Goal: Transaction & Acquisition: Purchase product/service

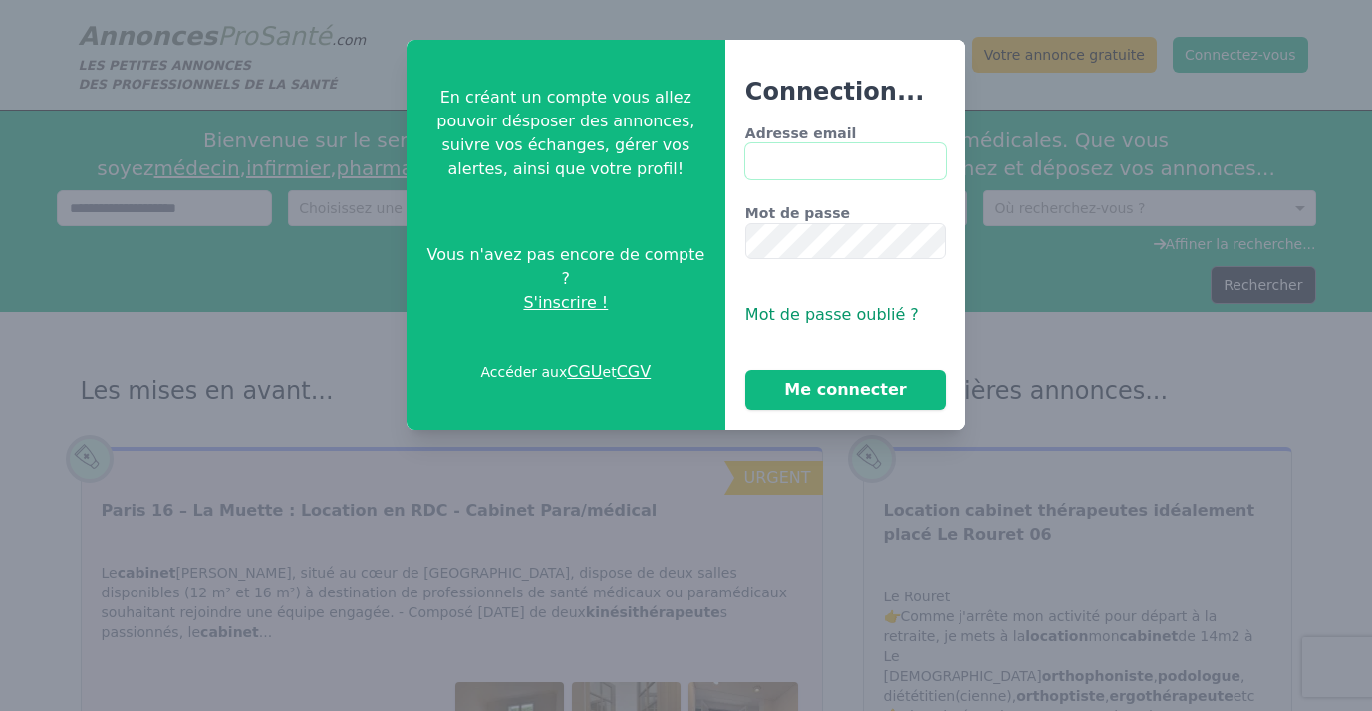
type input "**********"
click at [845, 391] on button "Me connecter" at bounding box center [845, 391] width 200 height 40
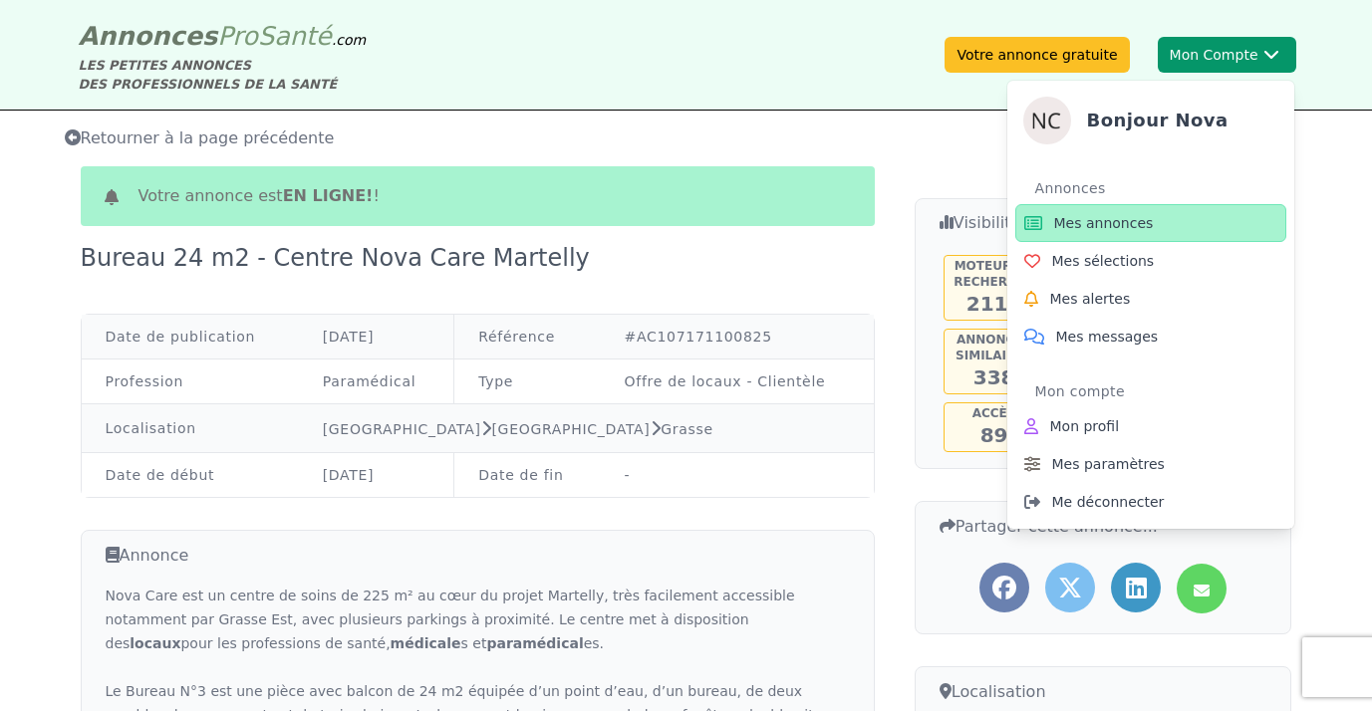
click at [1202, 52] on button "Mon Compte Bonjour Nova Annonces Mes annonces Mes sélections Mes alertes Mes me…" at bounding box center [1227, 55] width 138 height 36
click at [1210, 39] on button "Mon Compte Bonjour Nova Annonces Mes annonces Mes sélections Mes alertes Mes me…" at bounding box center [1227, 55] width 138 height 36
click at [1121, 220] on span "Mes annonces" at bounding box center [1104, 223] width 100 height 20
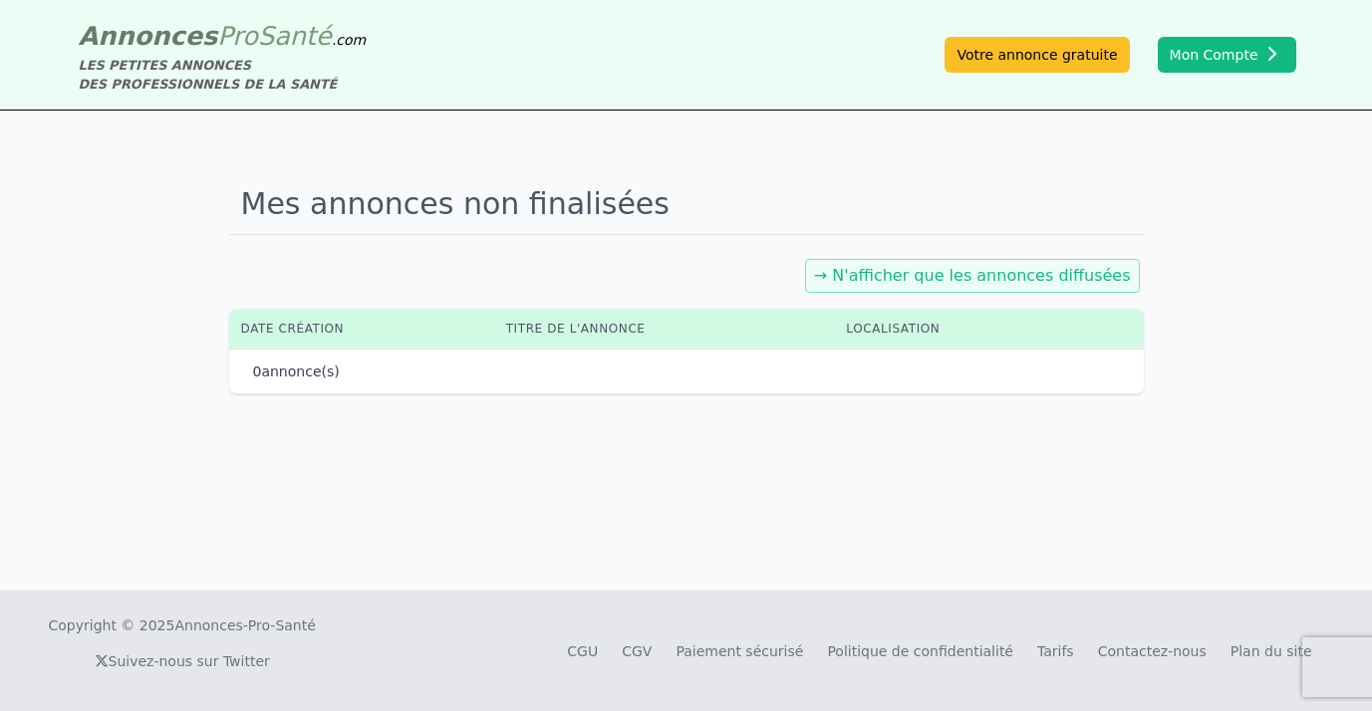
click at [939, 294] on div "→ N'afficher que les annonces diffusées" at bounding box center [686, 276] width 915 height 42
click at [944, 279] on link "→ N'afficher que les annonces diffusées" at bounding box center [972, 275] width 317 height 19
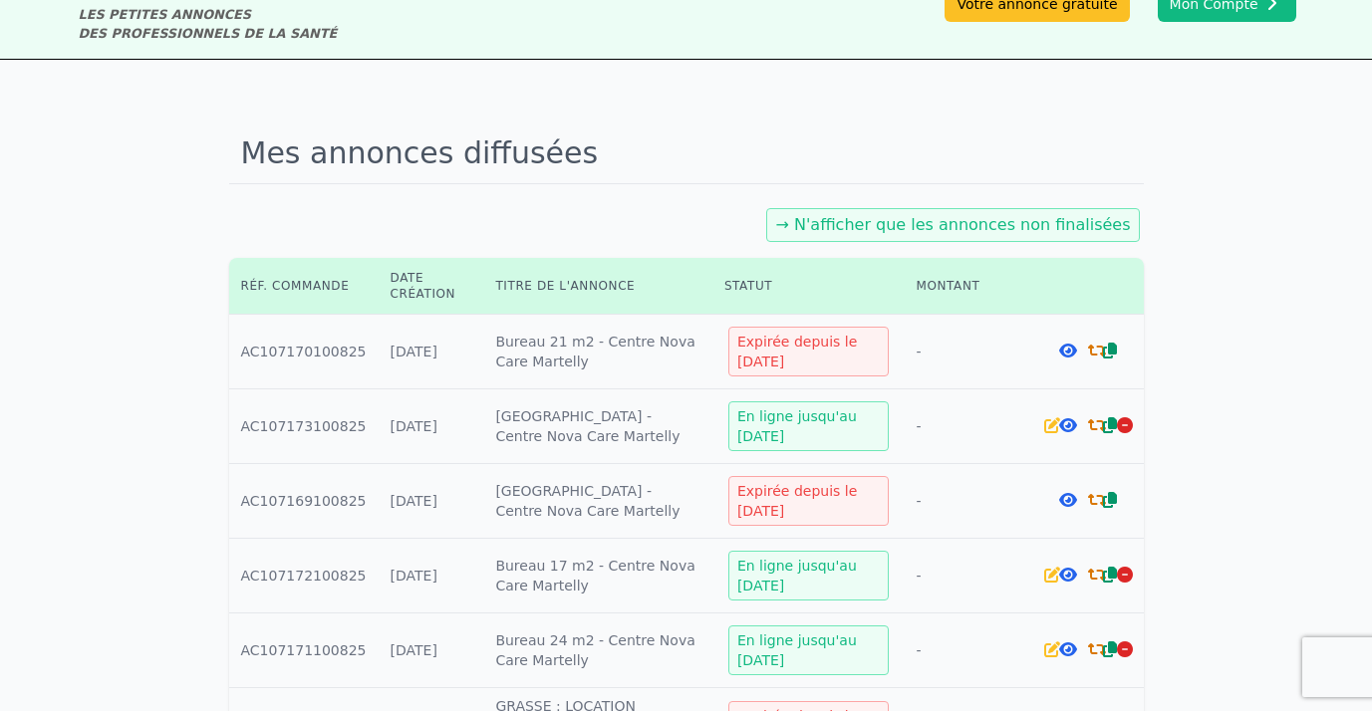
scroll to position [52, 0]
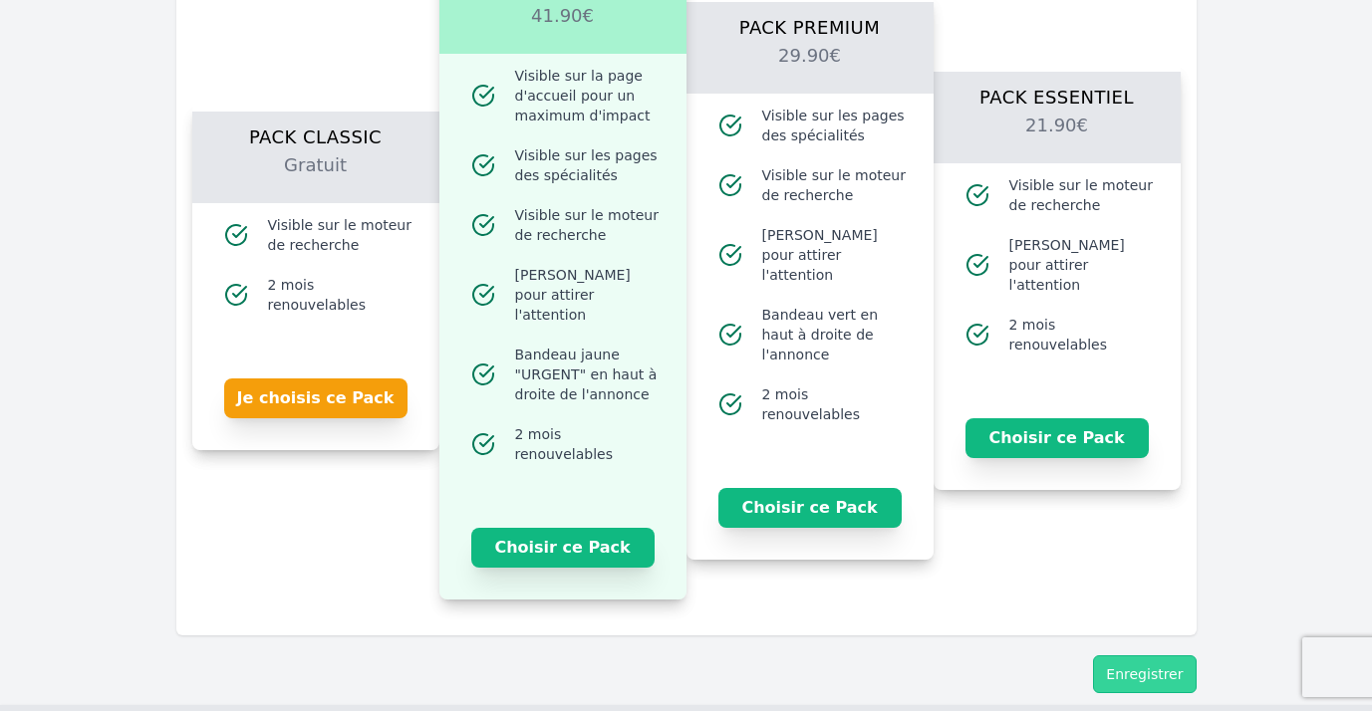
scroll to position [2343, 0]
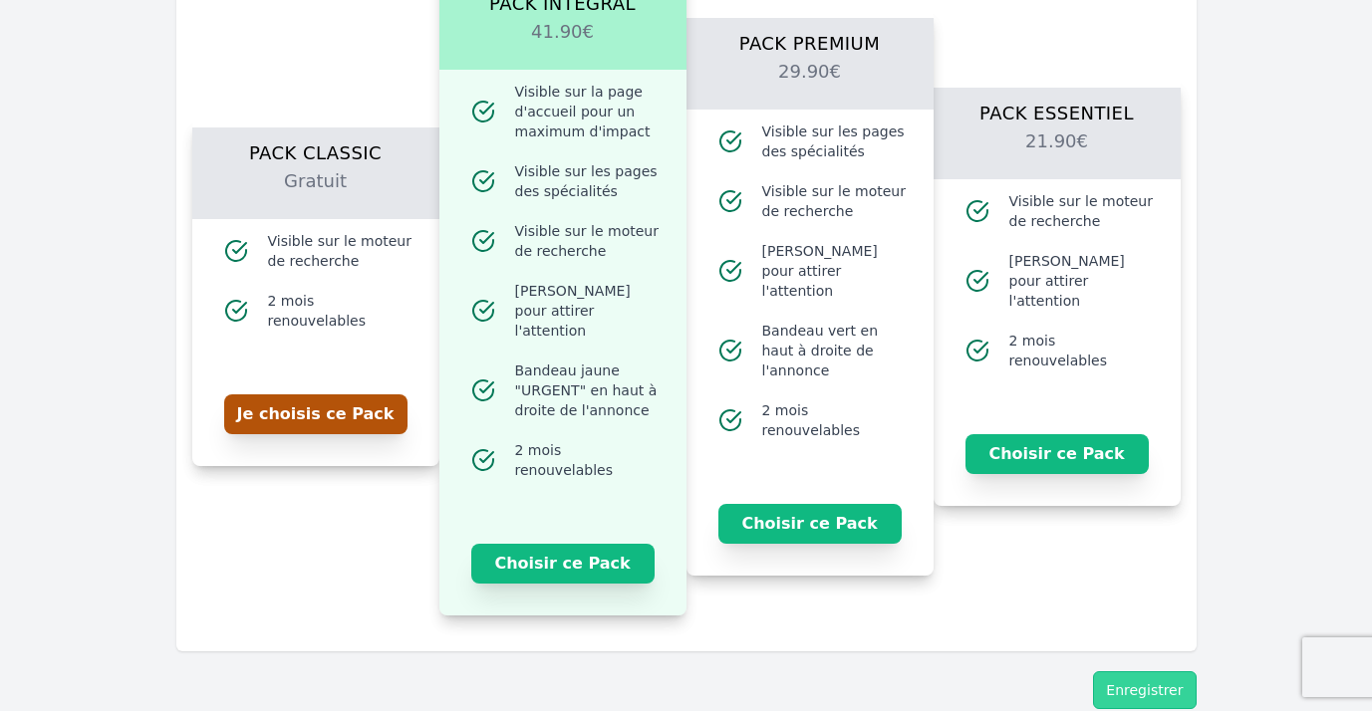
click at [379, 402] on button "Je choisis ce Pack" at bounding box center [315, 414] width 183 height 40
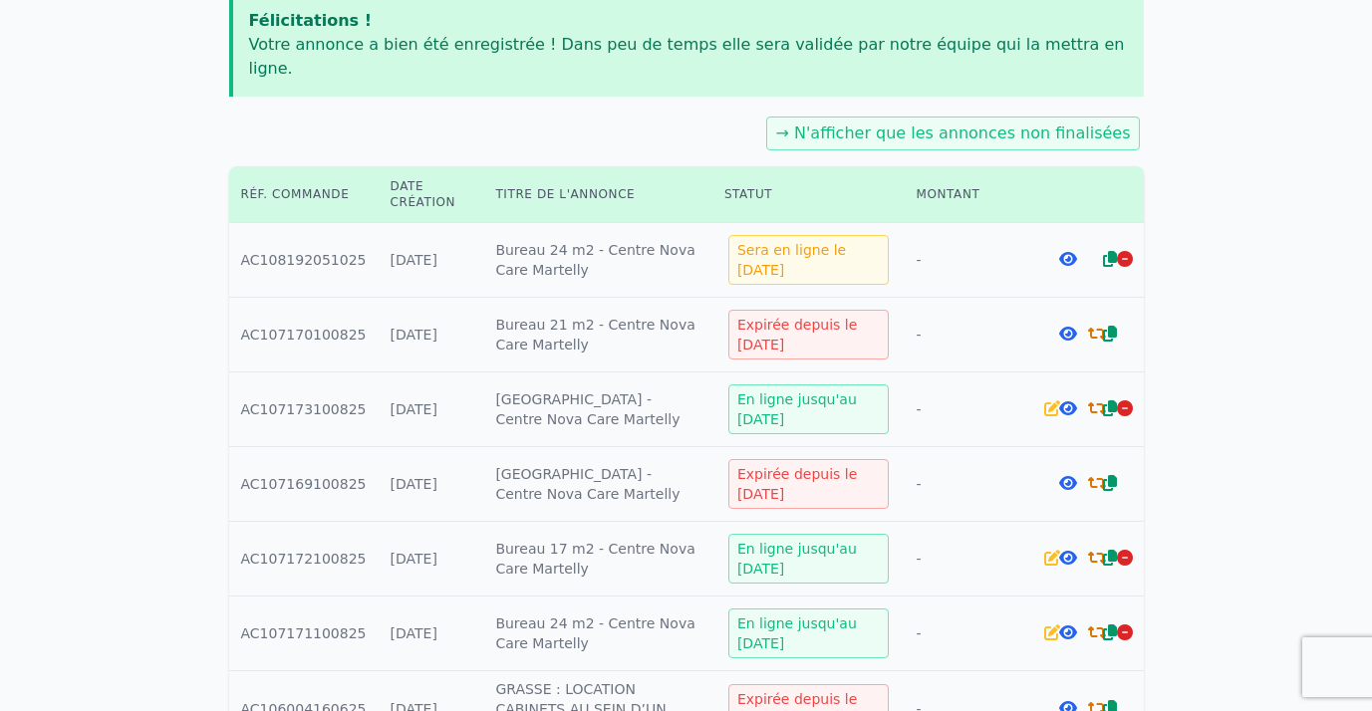
scroll to position [282, 0]
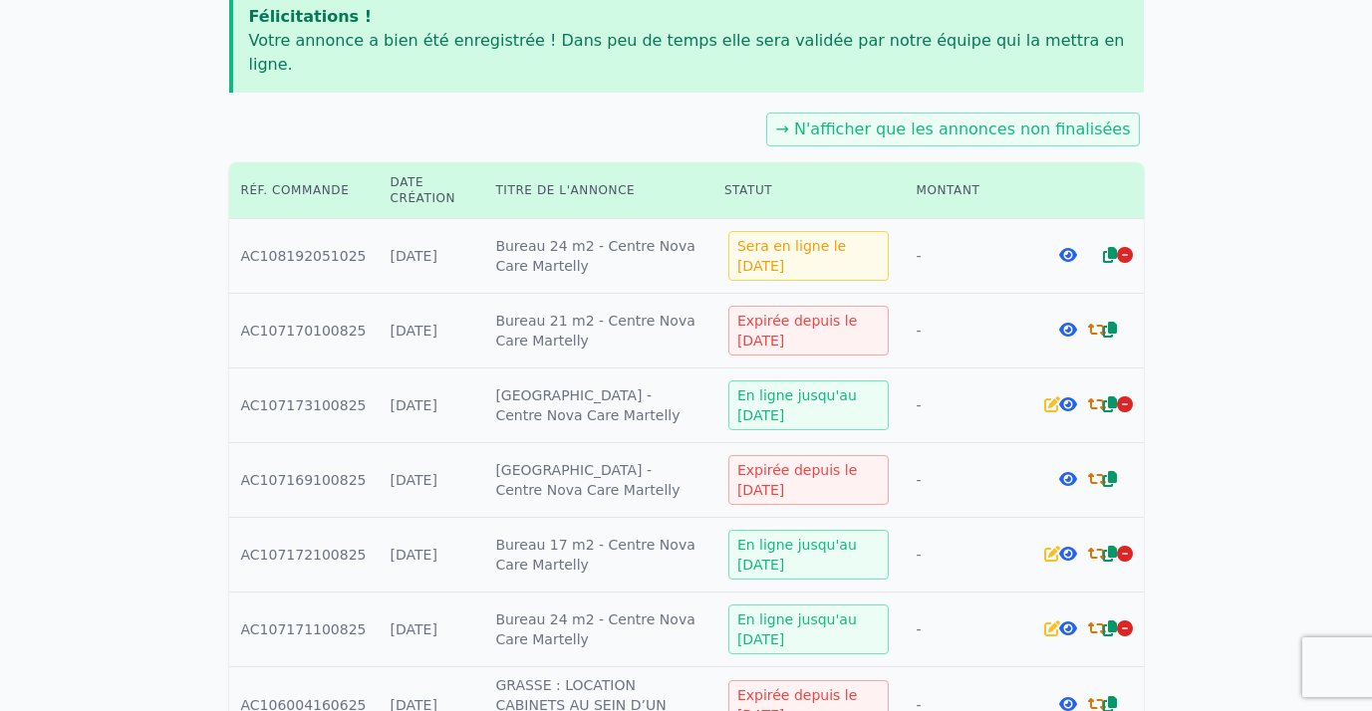
click at [1108, 471] on icon at bounding box center [1110, 479] width 14 height 16
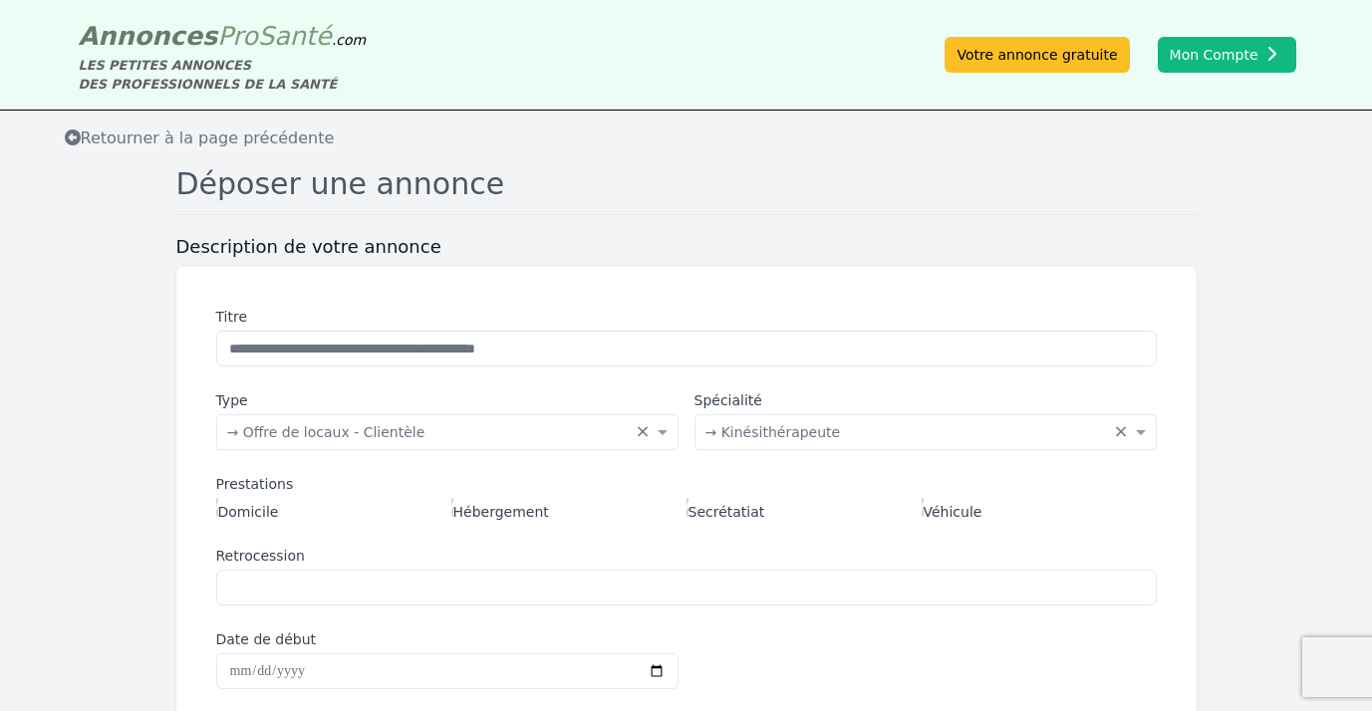
click at [181, 133] on span "Retourner à la page précédente" at bounding box center [200, 138] width 270 height 19
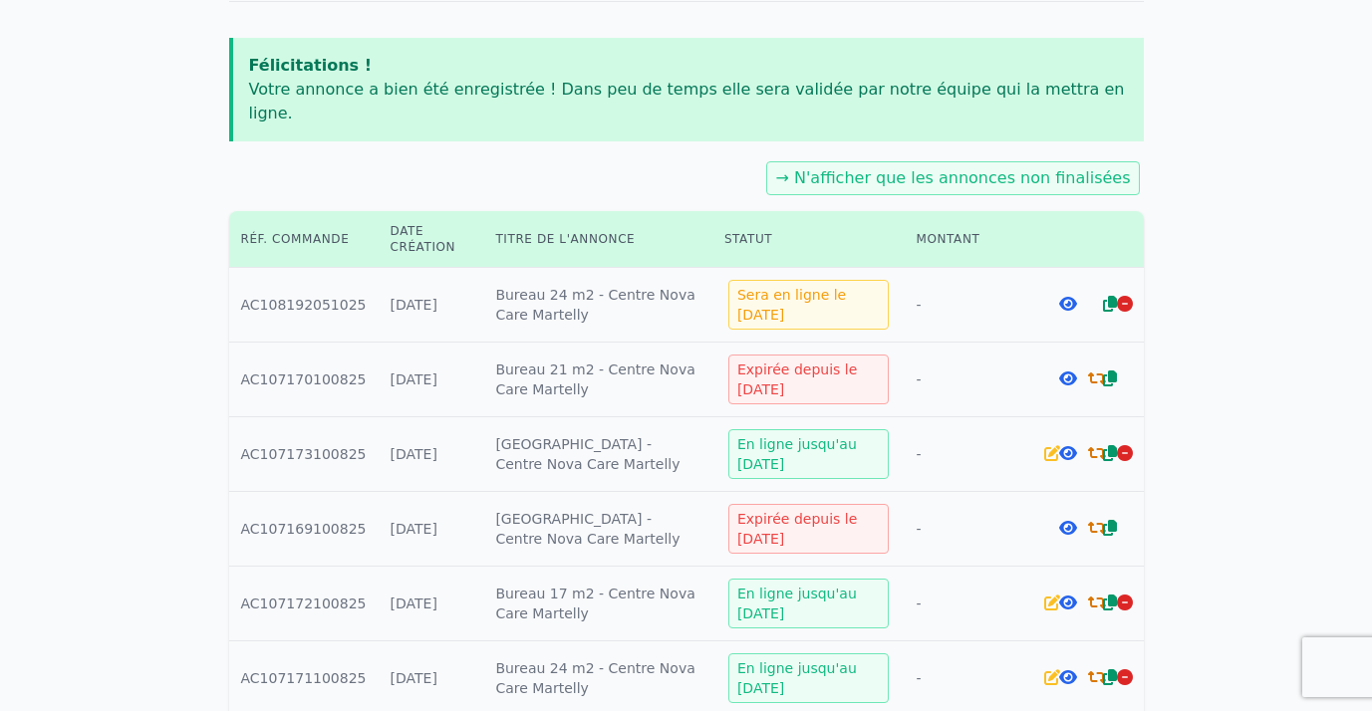
scroll to position [232, 0]
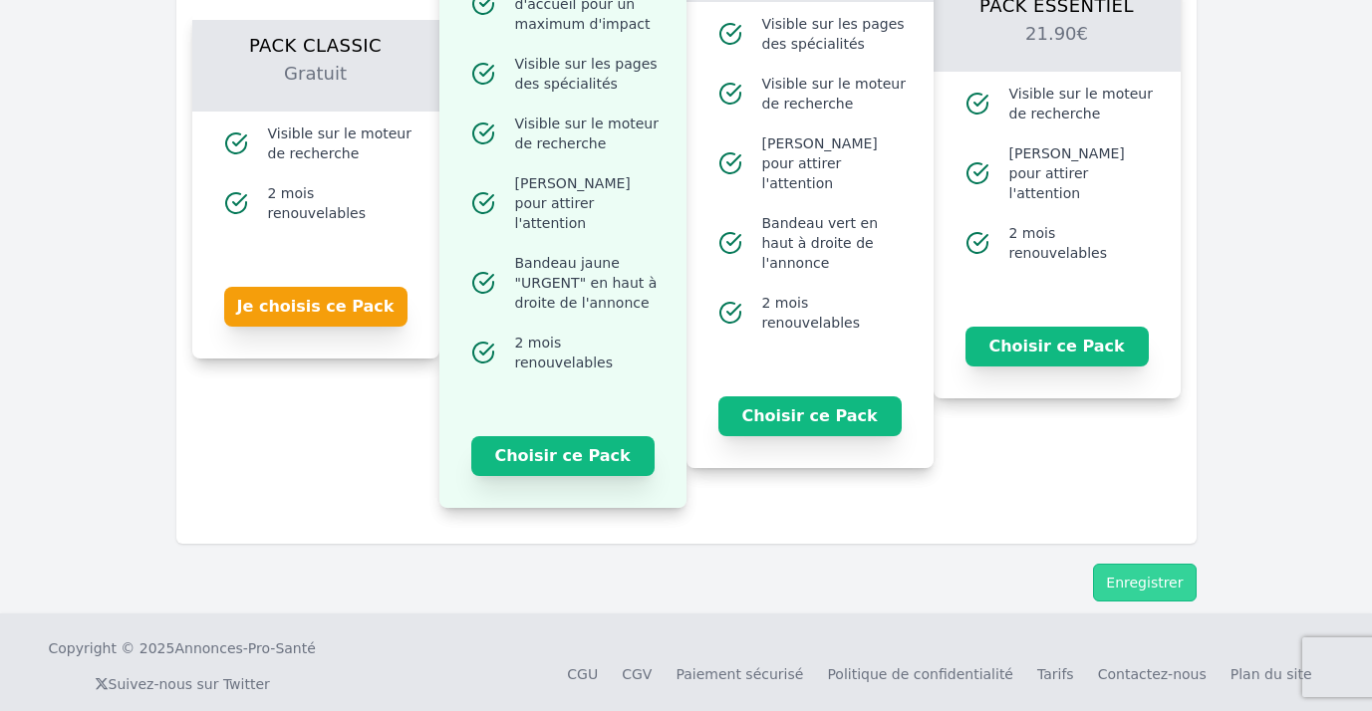
scroll to position [2450, 0]
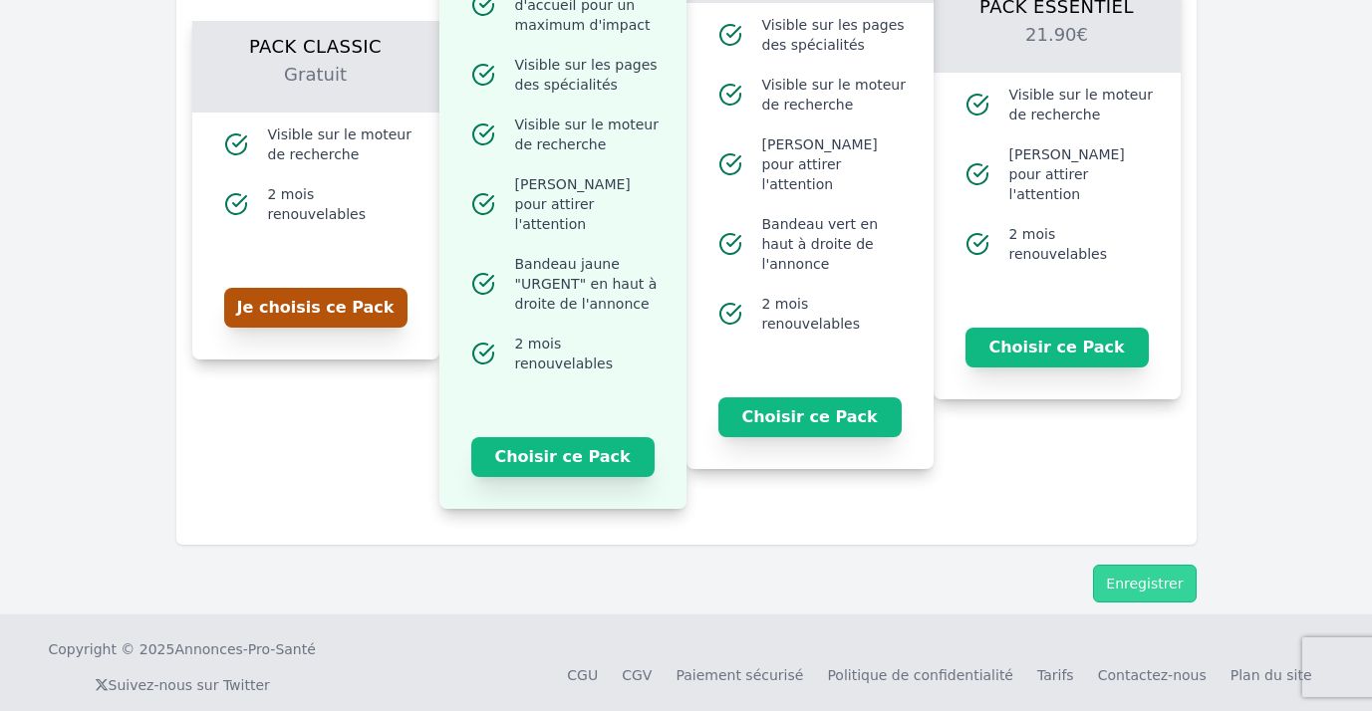
click at [318, 304] on button "Je choisis ce Pack" at bounding box center [315, 308] width 183 height 40
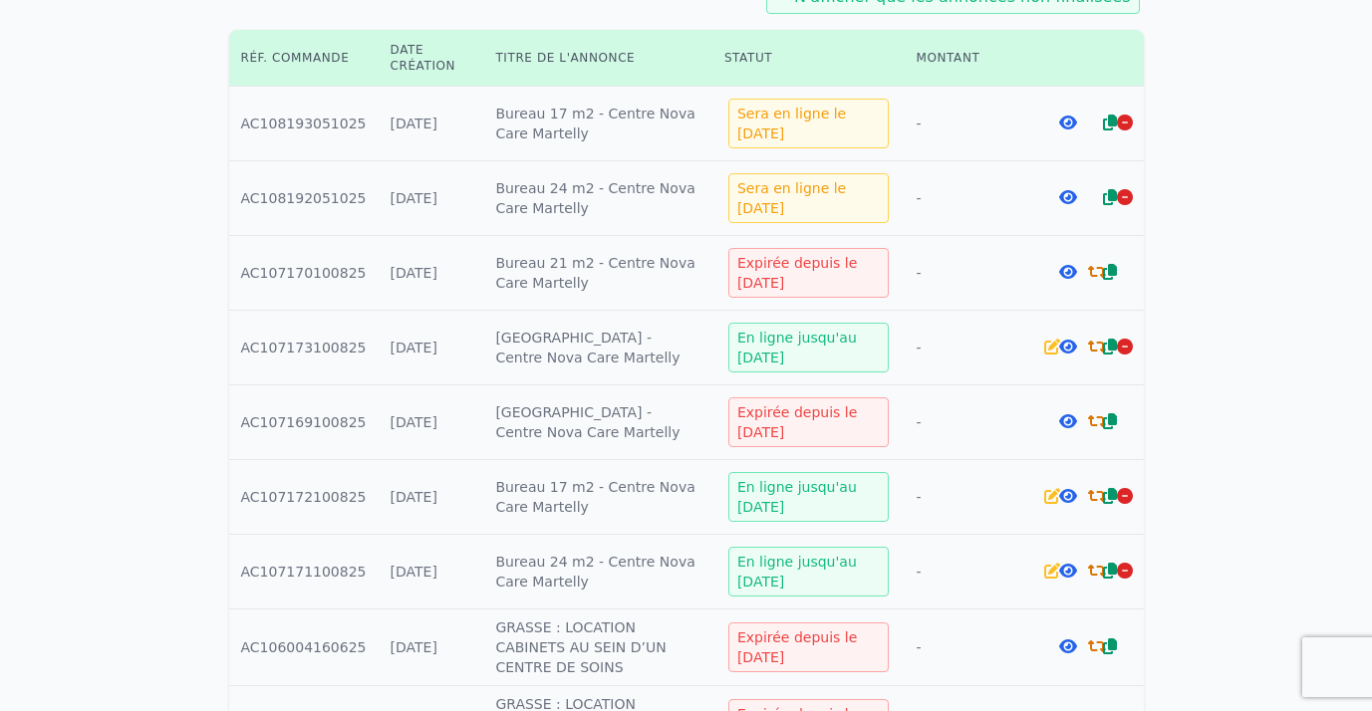
scroll to position [414, 0]
click at [1119, 339] on icon at bounding box center [1125, 347] width 16 height 16
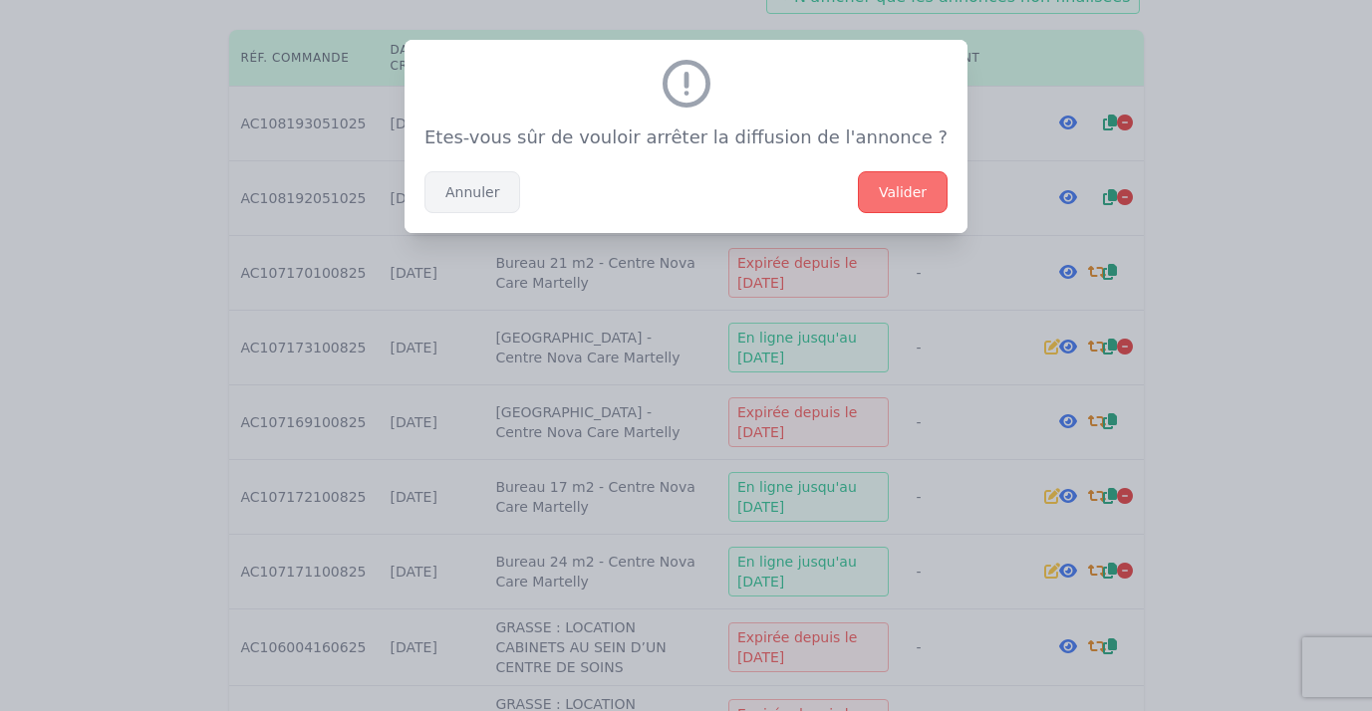
click at [494, 185] on button "Annuler" at bounding box center [472, 192] width 96 height 42
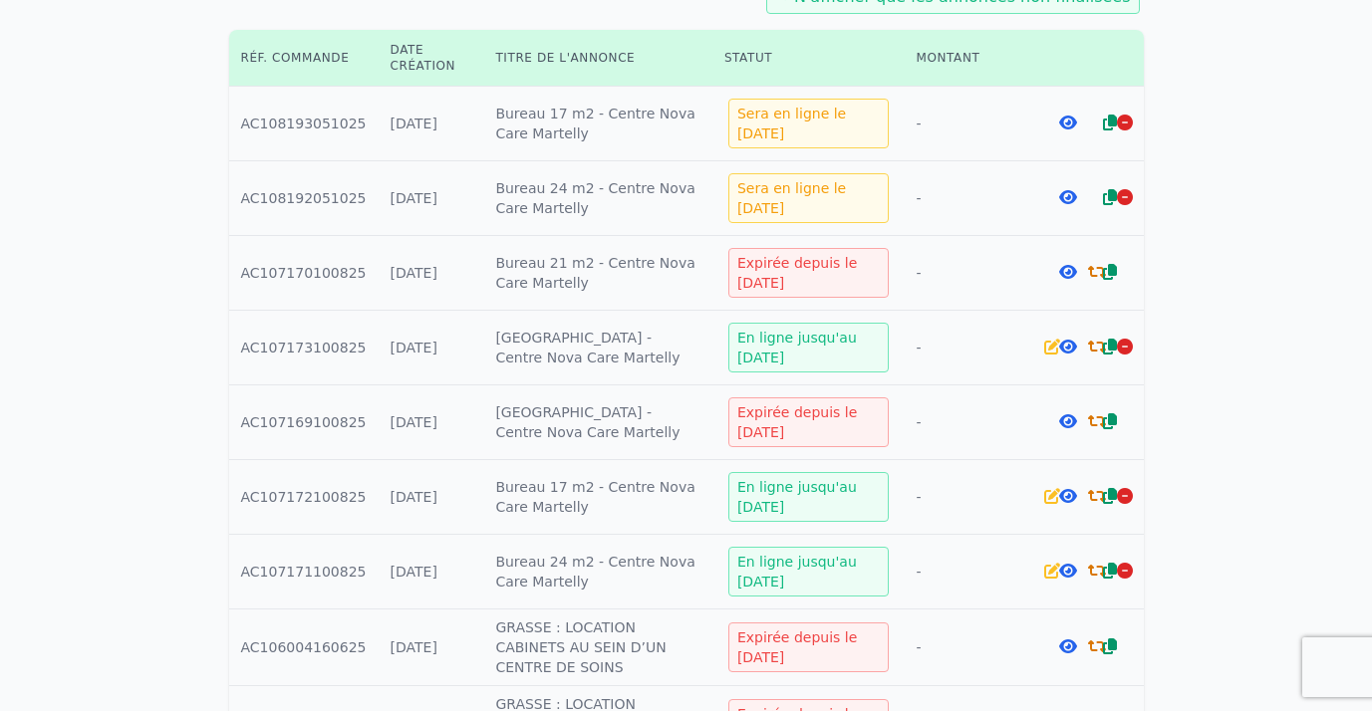
click at [1065, 339] on icon at bounding box center [1068, 347] width 18 height 16
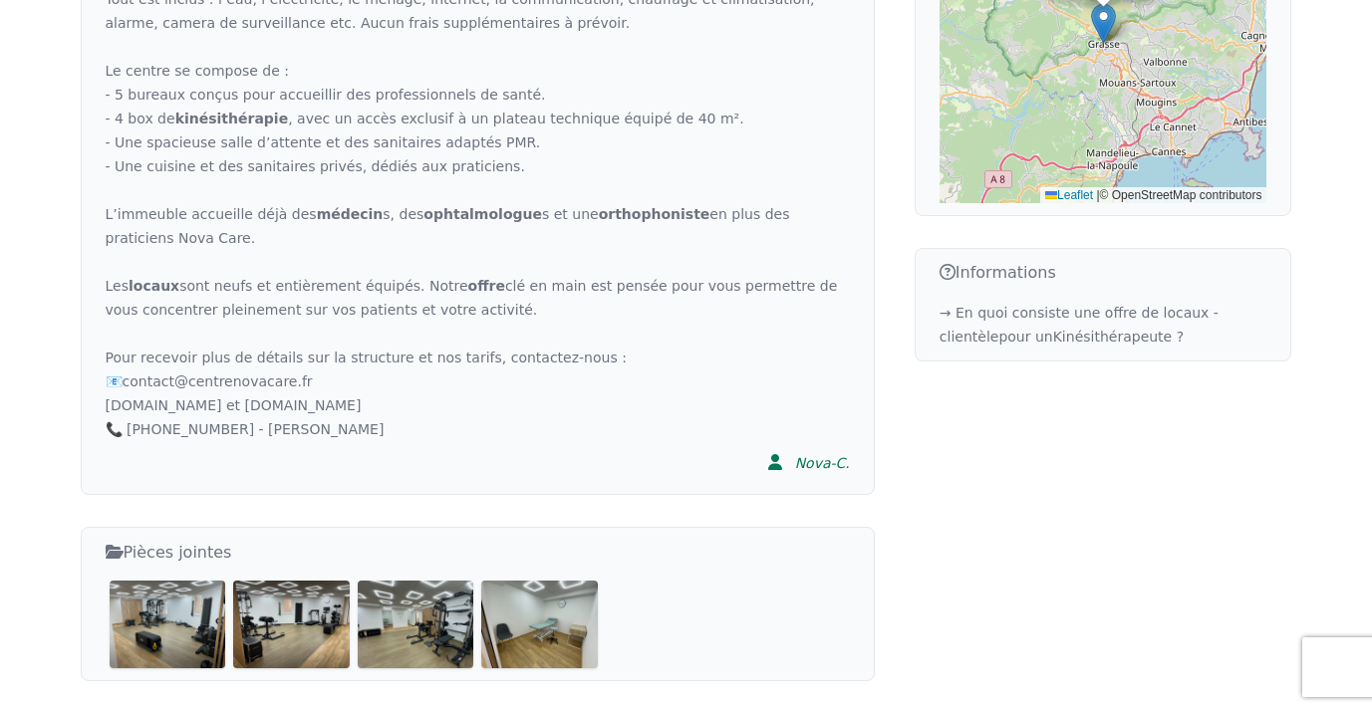
scroll to position [835, 0]
drag, startPoint x: 452, startPoint y: 192, endPoint x: 486, endPoint y: 217, distance: 42.0
click at [486, 217] on div "Nova Care est un centre de soins de 225 m² au cœur du projet Martelly, très fac…" at bounding box center [478, 95] width 744 height 693
click at [486, 228] on div "Nova Care est un centre de soins de 225 m² au cœur du projet Martelly, très fac…" at bounding box center [478, 95] width 744 height 693
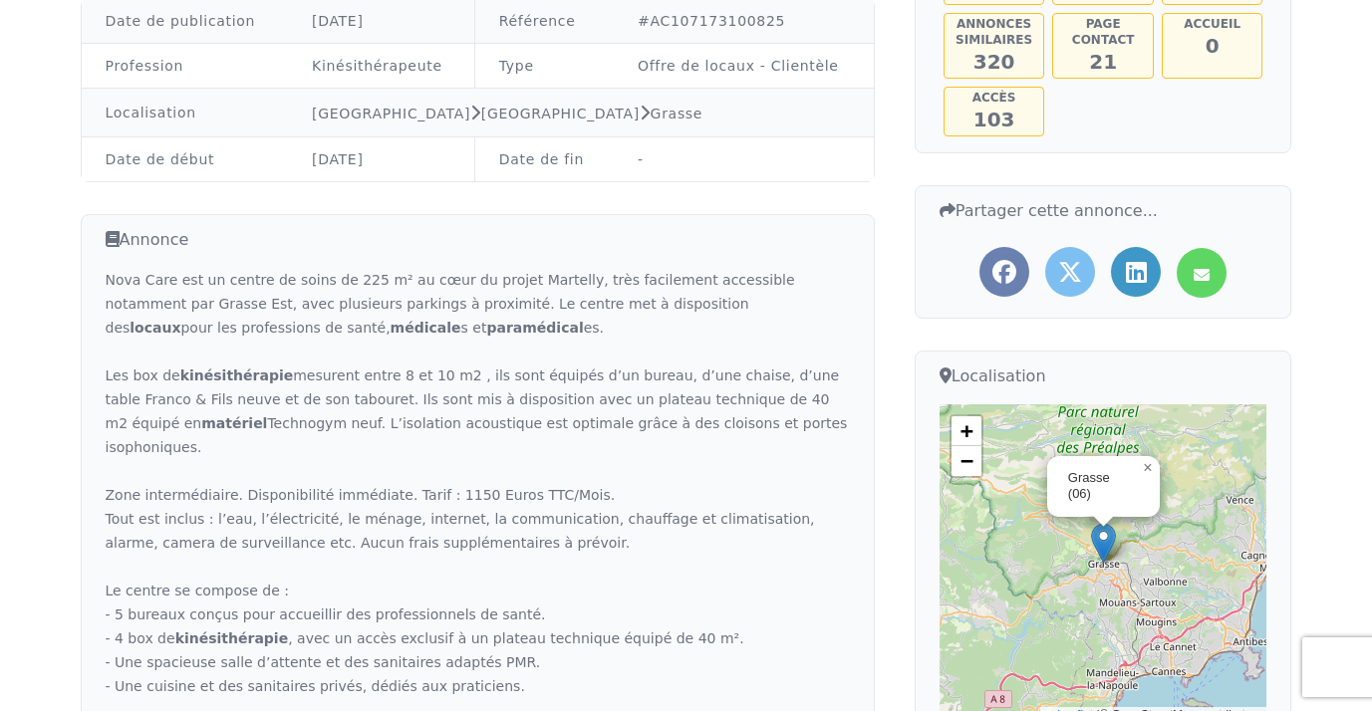
scroll to position [113, 0]
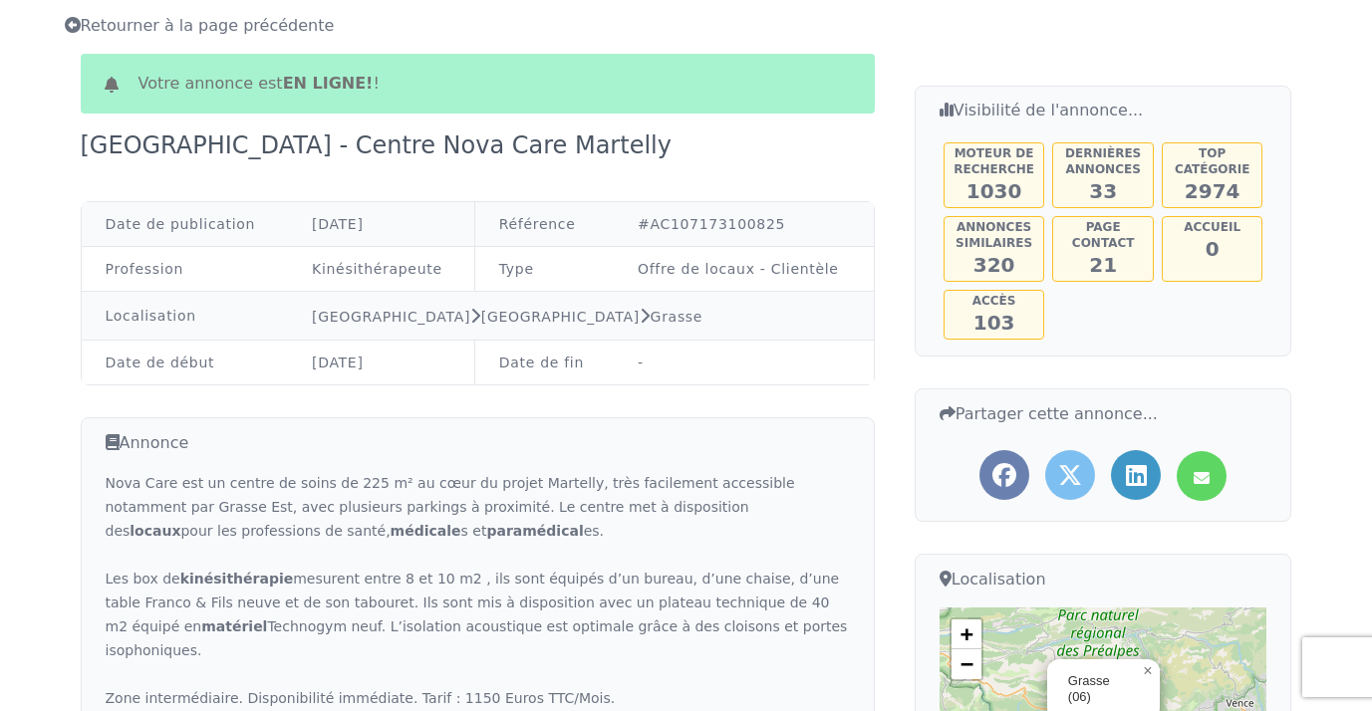
click at [152, 19] on span "Retourner à la page précédente" at bounding box center [200, 25] width 270 height 19
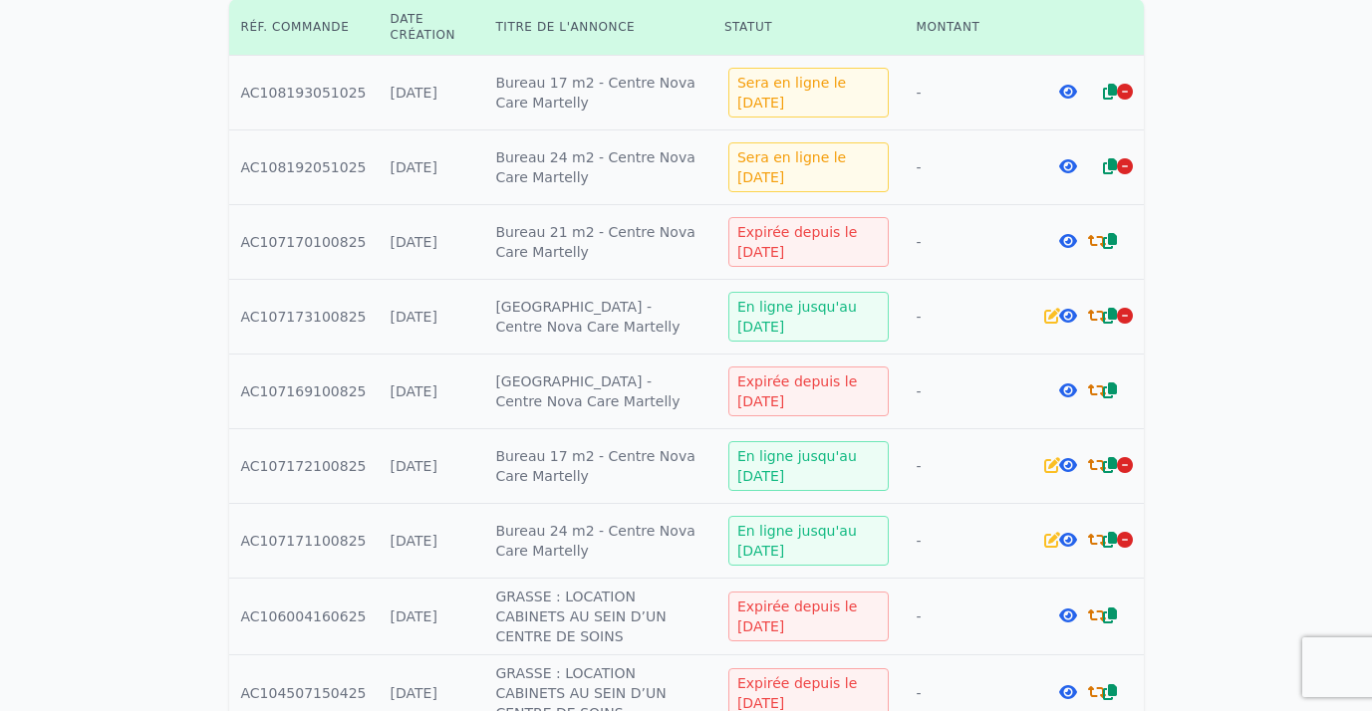
scroll to position [376, 0]
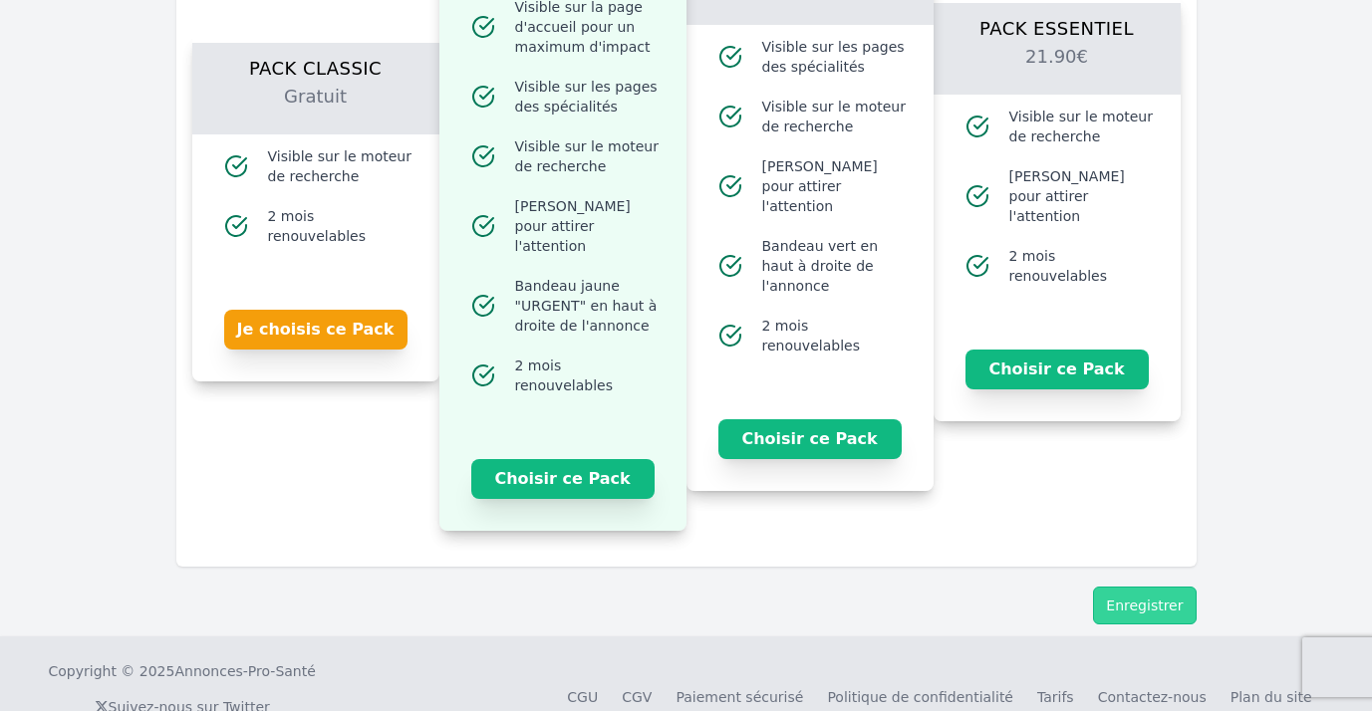
scroll to position [2450, 0]
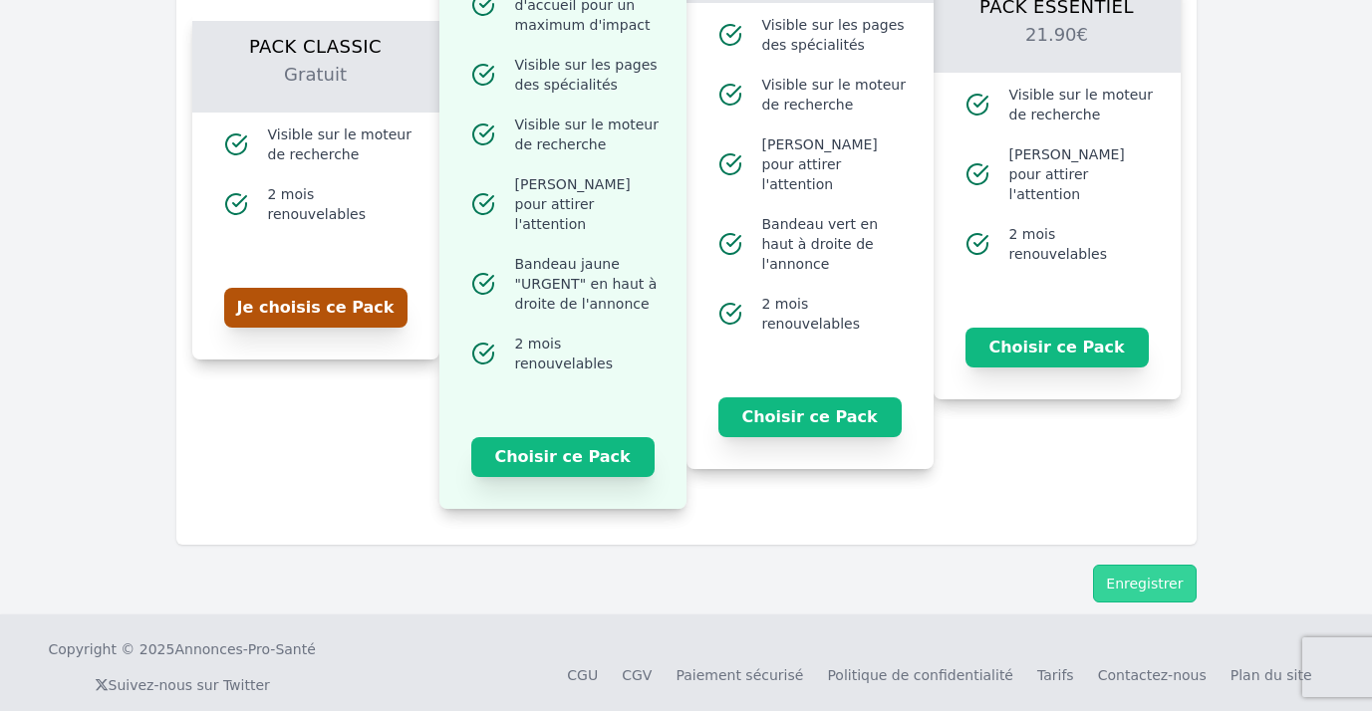
click at [400, 305] on button "Je choisis ce Pack" at bounding box center [315, 308] width 183 height 40
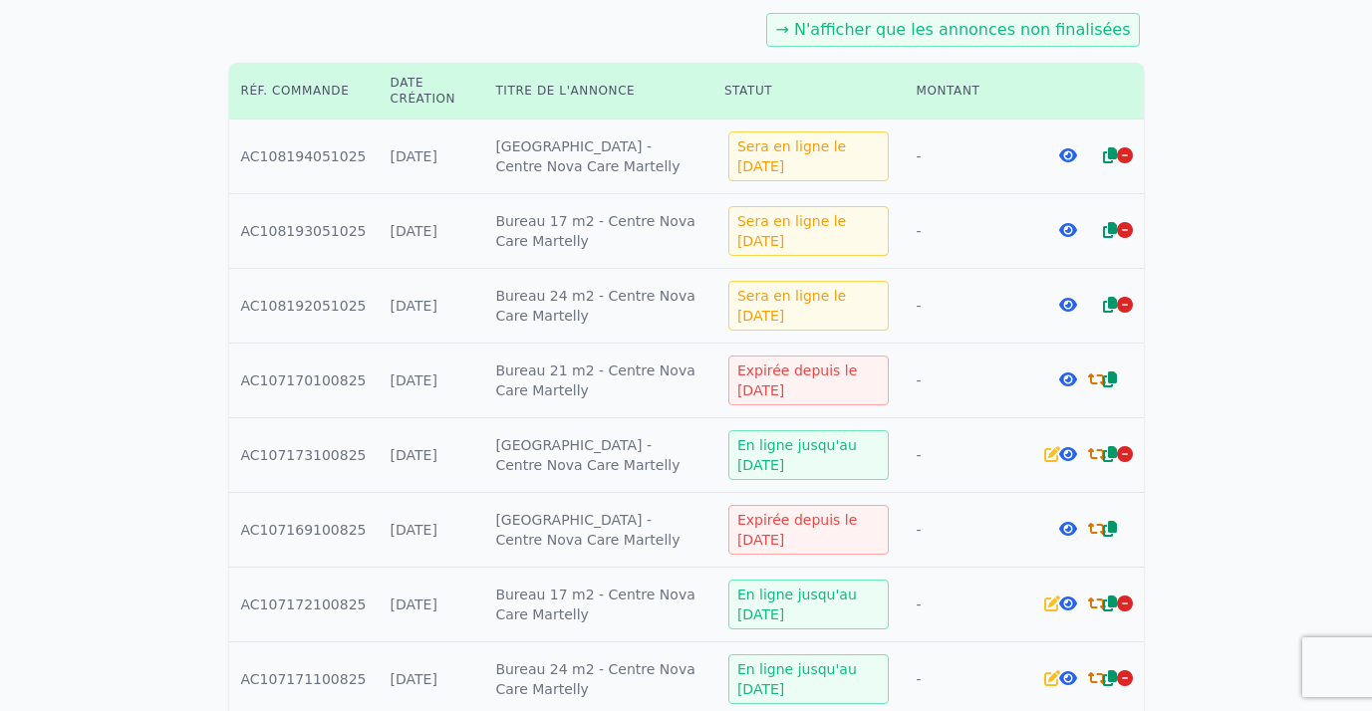
scroll to position [403, 0]
